Goal: Find specific page/section: Find specific page/section

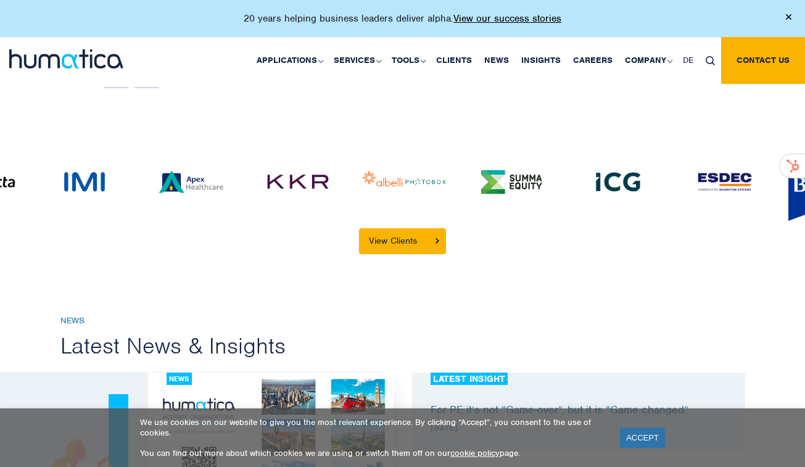
scroll to position [2737, 0]
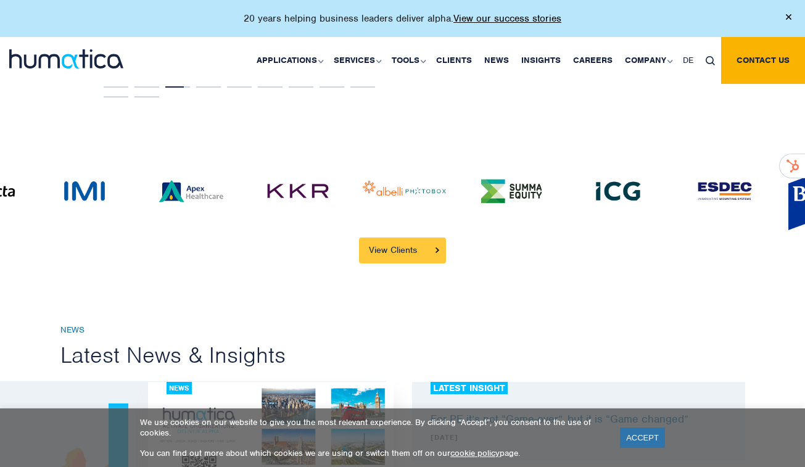
click at [401, 238] on link "View Clients" at bounding box center [402, 251] width 87 height 26
click at [408, 238] on link "View Clients" at bounding box center [402, 251] width 87 height 26
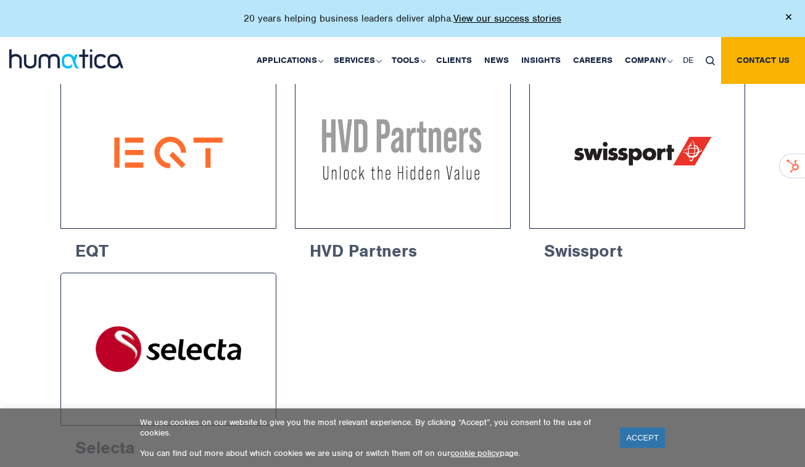
scroll to position [2043, 0]
